Goal: Task Accomplishment & Management: Manage account settings

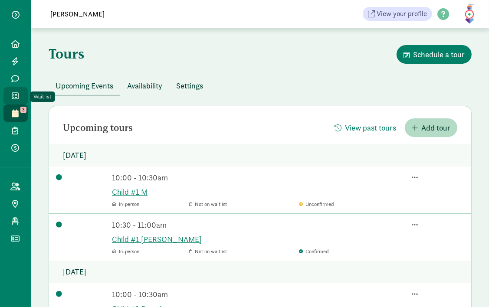
click at [20, 94] on span "Waitlist" at bounding box center [20, 96] width 0 height 10
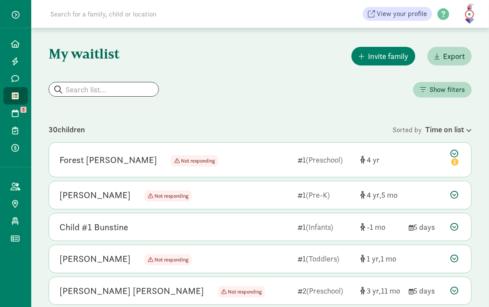
click at [108, 19] on input at bounding box center [166, 13] width 243 height 17
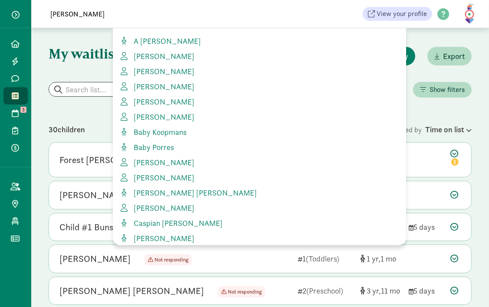
drag, startPoint x: 168, startPoint y: 21, endPoint x: 44, endPoint y: 25, distance: 124.1
click at [44, 25] on div "[PERSON_NAME] View your profile HELP CENTER Welcome to the Kinside Help Center!…" at bounding box center [259, 14] width 457 height 28
type input "L"
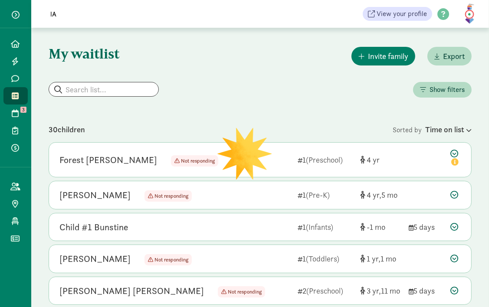
type input "l"
type input "L"
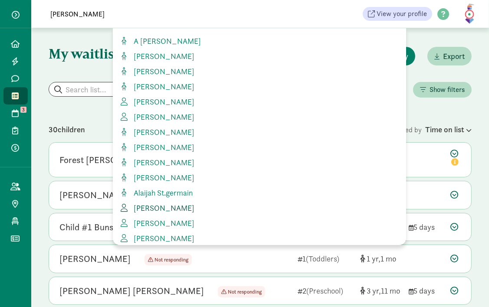
type input "williams"
click at [151, 207] on span "Alanna Williams" at bounding box center [162, 208] width 64 height 10
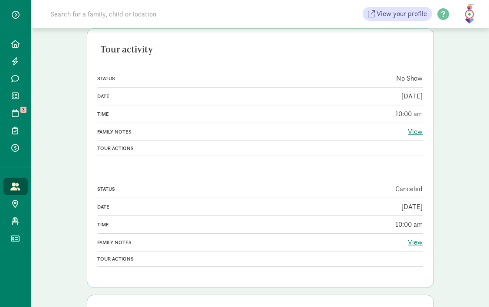
scroll to position [171, 0]
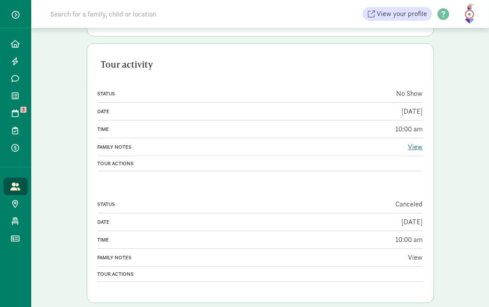
click at [414, 256] on link "View" at bounding box center [415, 257] width 15 height 9
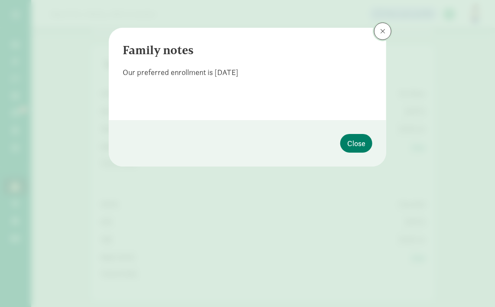
click at [381, 38] on button at bounding box center [382, 31] width 17 height 17
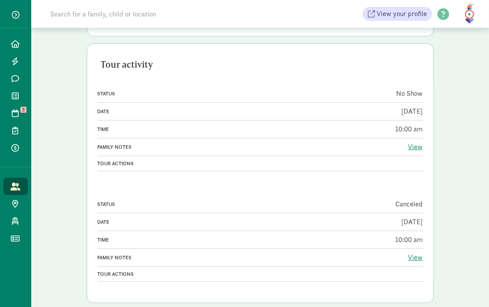
click at [418, 151] on div "View" at bounding box center [342, 147] width 161 height 10
click at [418, 147] on link "View" at bounding box center [415, 146] width 15 height 9
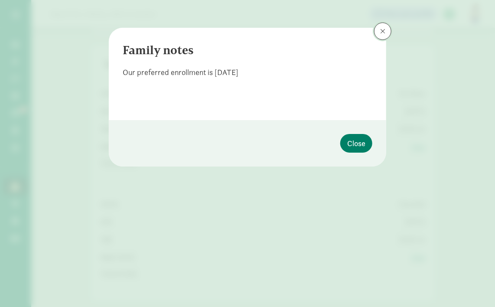
click at [387, 36] on button at bounding box center [382, 31] width 17 height 17
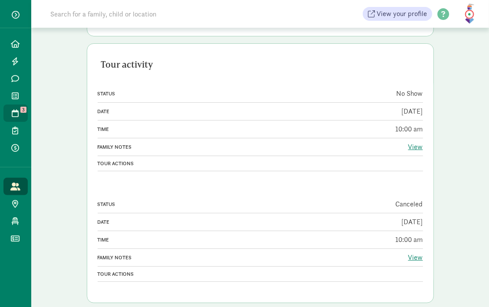
click at [19, 111] on span at bounding box center [15, 113] width 10 height 8
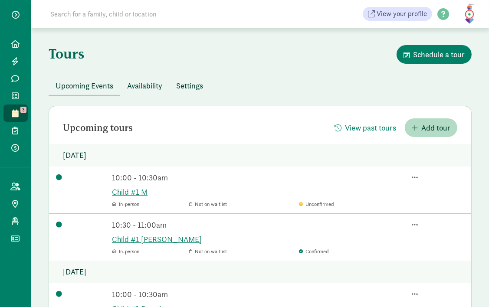
click at [147, 83] on span "Availability" at bounding box center [144, 86] width 35 height 12
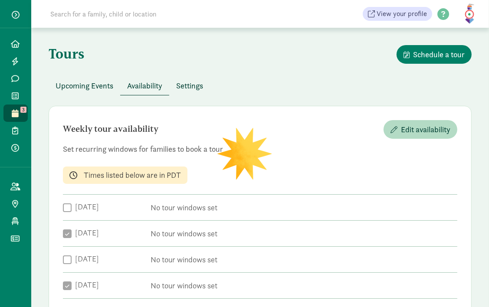
checkbox input "true"
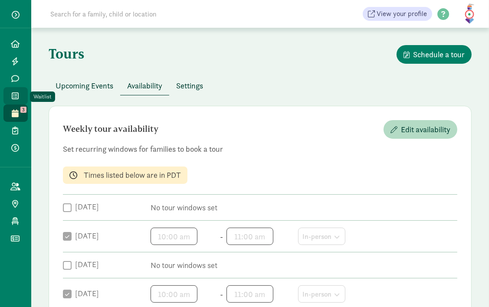
click at [18, 90] on link "Waitlist" at bounding box center [15, 95] width 24 height 17
